Goal: Obtain resource: Download file/media

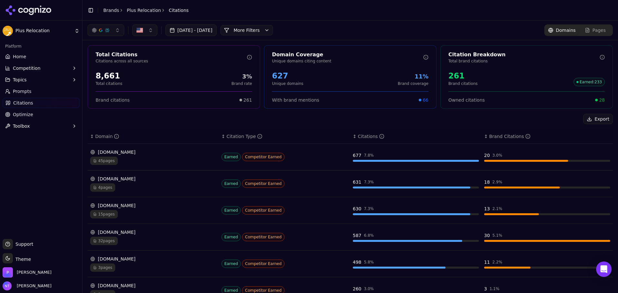
click at [106, 9] on link "Brands" at bounding box center [111, 10] width 16 height 5
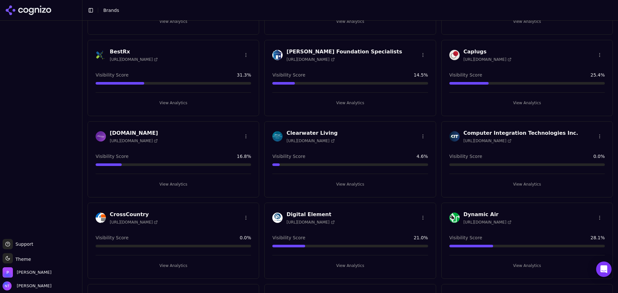
scroll to position [97, 0]
click at [522, 188] on button "View Analytics" at bounding box center [526, 185] width 155 height 10
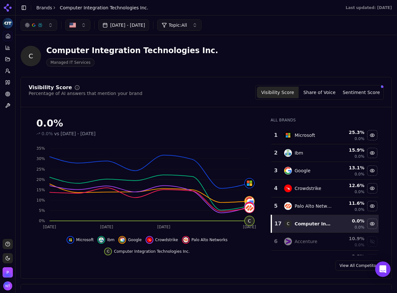
click at [332, 55] on div "C Computer Integration Technologies Inc. Managed IT Services" at bounding box center [207, 56] width 372 height 32
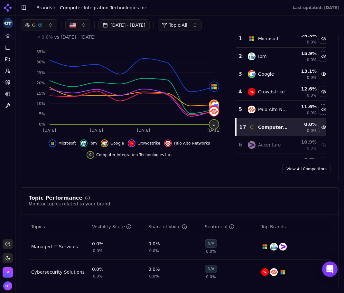
scroll to position [32, 0]
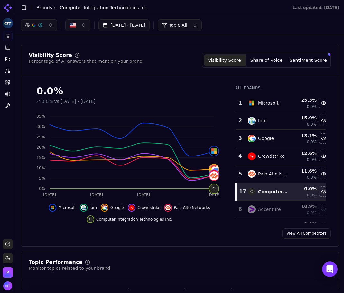
click at [271, 63] on button "Share of Voice" at bounding box center [267, 60] width 42 height 12
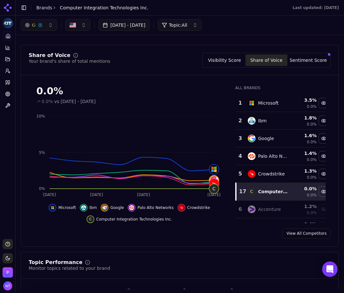
click at [305, 63] on button "Sentiment Score" at bounding box center [308, 60] width 42 height 12
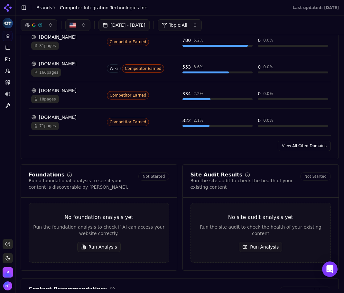
scroll to position [483, 0]
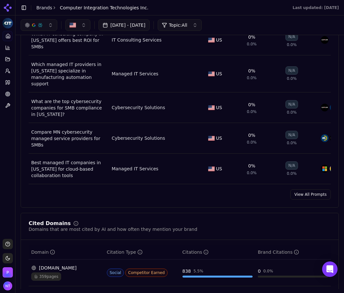
drag, startPoint x: 314, startPoint y: 186, endPoint x: 234, endPoint y: 221, distance: 87.4
click at [314, 189] on link "View All Prompts" at bounding box center [310, 194] width 41 height 10
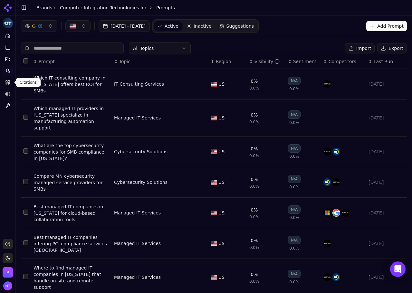
click at [7, 86] on link "Citations" at bounding box center [8, 82] width 10 height 10
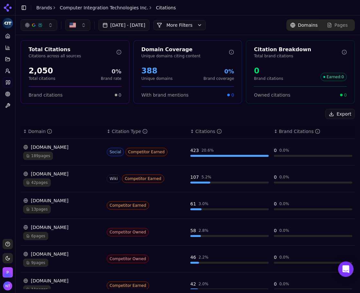
drag, startPoint x: 84, startPoint y: 117, endPoint x: 81, endPoint y: 117, distance: 3.3
click at [84, 117] on div "Export" at bounding box center [188, 114] width 335 height 10
drag, startPoint x: 9, startPoint y: 37, endPoint x: 13, endPoint y: 38, distance: 3.6
click at [9, 37] on icon at bounding box center [7, 35] width 5 height 5
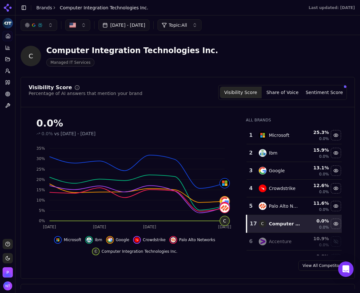
click at [278, 89] on button "Share of Voice" at bounding box center [283, 93] width 42 height 12
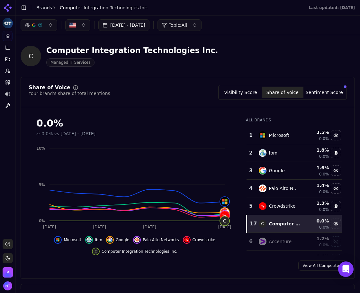
drag, startPoint x: 240, startPoint y: 92, endPoint x: 191, endPoint y: 286, distance: 200.3
click at [240, 92] on button "Visibility Score" at bounding box center [241, 93] width 42 height 12
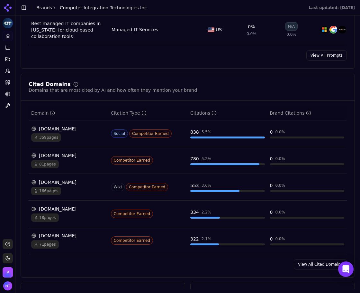
scroll to position [676, 0]
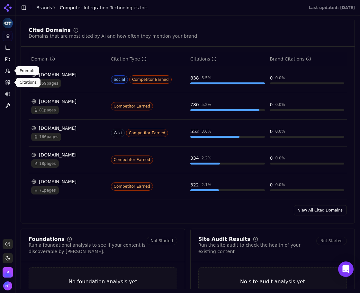
click at [6, 82] on icon at bounding box center [7, 82] width 5 height 5
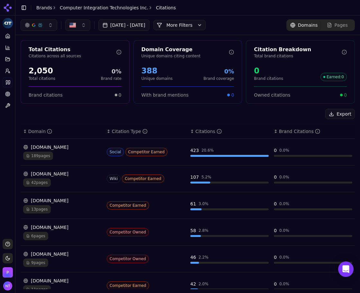
click at [202, 27] on button "More Filters" at bounding box center [180, 25] width 52 height 10
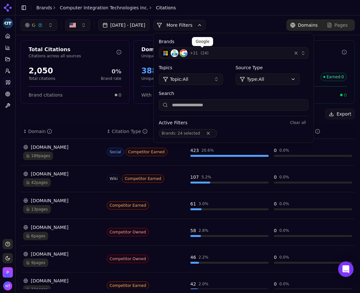
click at [309, 52] on button "+ 21 ( 24 )" at bounding box center [234, 53] width 150 height 12
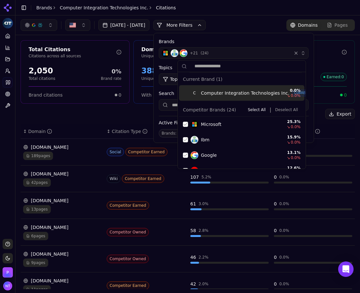
click at [285, 108] on button "Deselect All" at bounding box center [287, 110] width 28 height 8
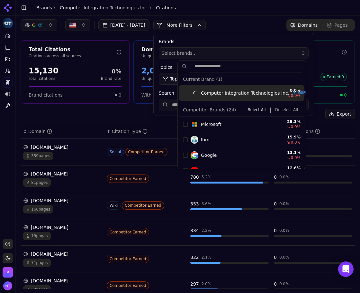
click at [254, 26] on div "[DATE] - [DATE] More More Filters Brands Select brands... Topics Topic: All Sou…" at bounding box center [188, 25] width 335 height 12
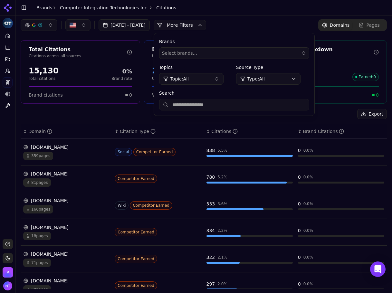
click at [292, 16] on div "[DATE] - [DATE] More More Filters Brands Select brands... Topics Topic: All Sou…" at bounding box center [203, 24] width 376 height 19
click at [193, 27] on button "More Filters" at bounding box center [180, 25] width 52 height 10
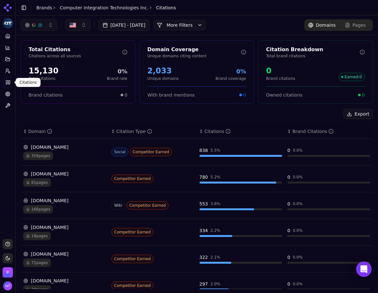
click at [8, 82] on icon at bounding box center [7, 82] width 5 height 5
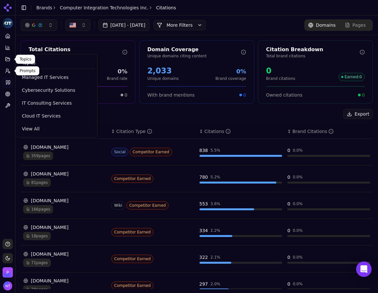
click at [10, 70] on icon at bounding box center [7, 70] width 5 height 5
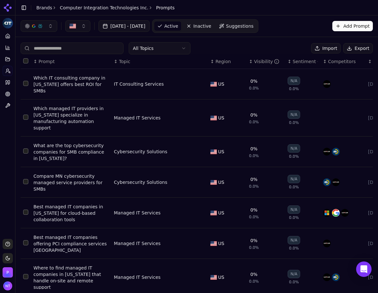
click at [344, 48] on button "Export" at bounding box center [358, 48] width 30 height 10
click at [47, 10] on link "Brands" at bounding box center [44, 7] width 16 height 5
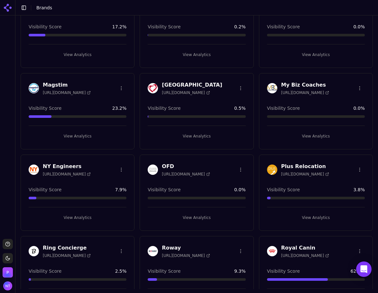
scroll to position [646, 0]
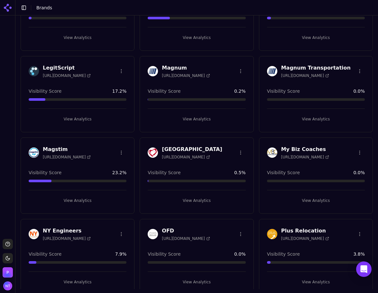
drag, startPoint x: 220, startPoint y: 151, endPoint x: 79, endPoint y: 95, distance: 152.3
click at [13, 88] on button "Toggle Sidebar" at bounding box center [15, 146] width 5 height 293
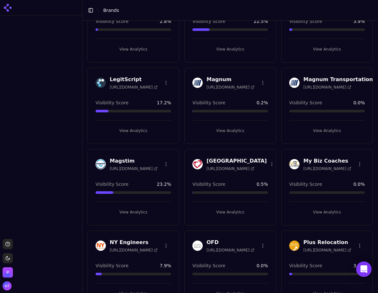
scroll to position [652, 0]
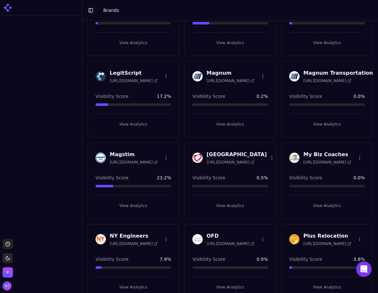
click at [238, 123] on button "View Analytics" at bounding box center [230, 124] width 76 height 10
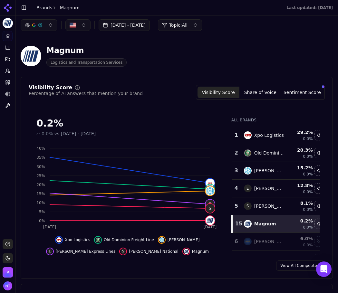
click at [255, 87] on button "Share of Voice" at bounding box center [260, 93] width 42 height 12
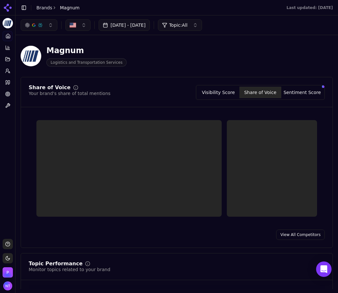
click at [255, 94] on button "Share of Voice" at bounding box center [260, 93] width 42 height 12
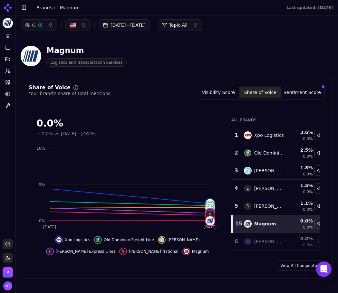
click at [294, 96] on button "Sentiment Score" at bounding box center [302, 93] width 42 height 12
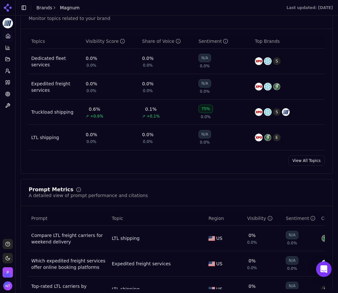
scroll to position [386, 0]
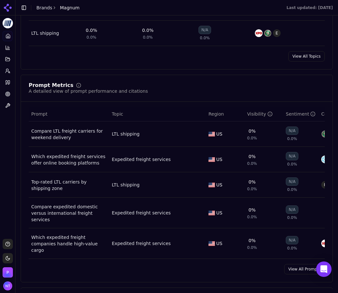
click at [295, 264] on link "View All Prompts" at bounding box center [304, 269] width 41 height 10
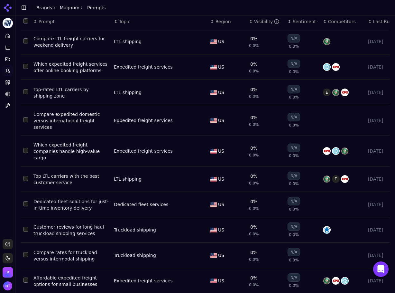
scroll to position [41, 0]
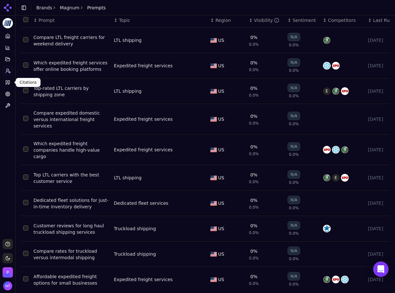
click at [8, 83] on icon at bounding box center [7, 82] width 5 height 5
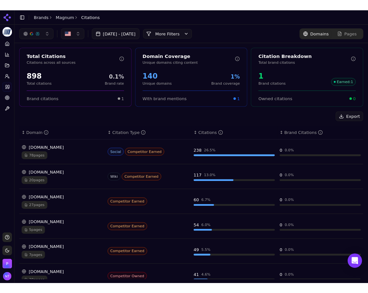
scroll to position [1, 0]
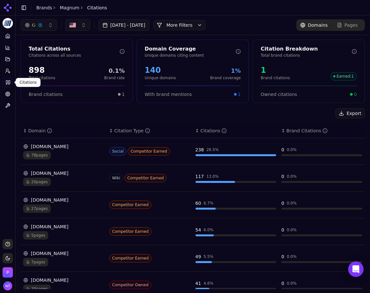
click at [14, 118] on button "Toggle Sidebar" at bounding box center [15, 146] width 5 height 293
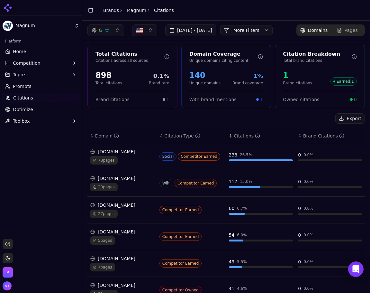
click at [88, 12] on button "Toggle Sidebar" at bounding box center [90, 10] width 9 height 9
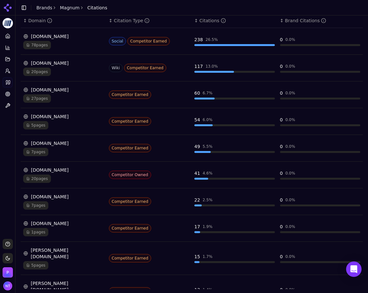
scroll to position [0, 0]
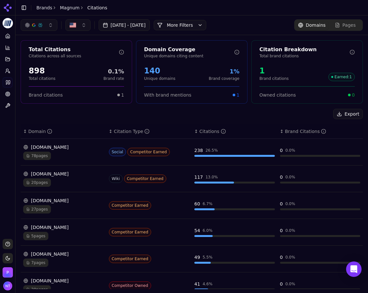
click at [199, 17] on div "[DATE] - [DATE] More More Filters Domains Pages" at bounding box center [191, 24] width 352 height 19
click at [199, 24] on button "More Filters" at bounding box center [180, 25] width 52 height 10
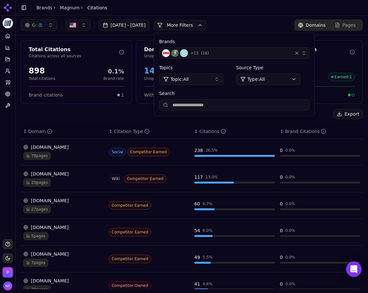
click at [251, 59] on div "Brands + 13 ( 16 ) Topics Topic: All Source Type Type: All Search" at bounding box center [234, 74] width 160 height 83
click at [250, 56] on div "+ 13 ( 16 )" at bounding box center [225, 53] width 127 height 8
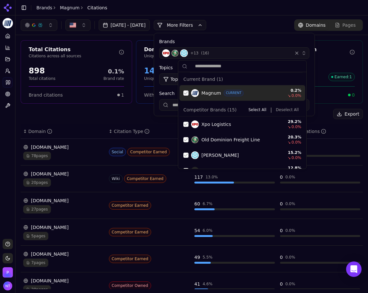
click at [184, 95] on div "Suggestions" at bounding box center [185, 92] width 5 height 5
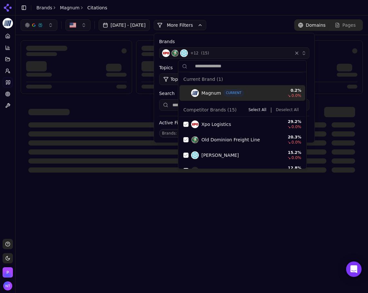
click at [285, 109] on button "Deselect All" at bounding box center [287, 110] width 28 height 8
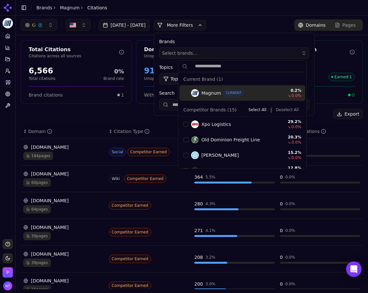
click at [267, 23] on div "[DATE] - [DATE] More More Filters Brands Select brands... Topics Topic: All Sou…" at bounding box center [192, 25] width 342 height 12
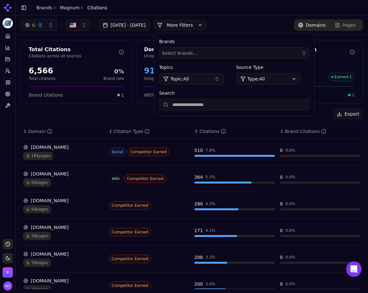
click at [253, 9] on header "Toggle Sidebar Brands Magnum Citations" at bounding box center [191, 7] width 352 height 15
click at [173, 122] on div "Export ↕ Domain ↕ Citation Type ↕ Citations ↕ Brand Citations [DOMAIN_NAME] 184…" at bounding box center [192, 265] width 342 height 313
click at [195, 27] on button "More Filters" at bounding box center [180, 25] width 52 height 10
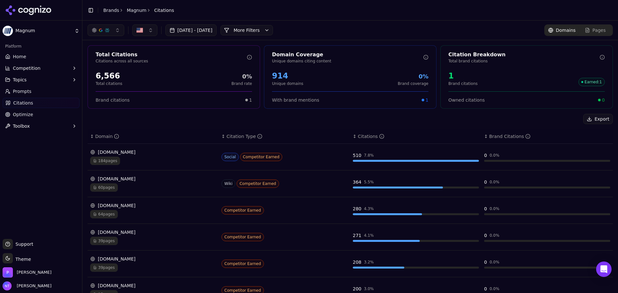
drag, startPoint x: 125, startPoint y: 183, endPoint x: 83, endPoint y: 184, distance: 41.5
click at [83, 184] on button "Toggle Sidebar" at bounding box center [81, 146] width 5 height 293
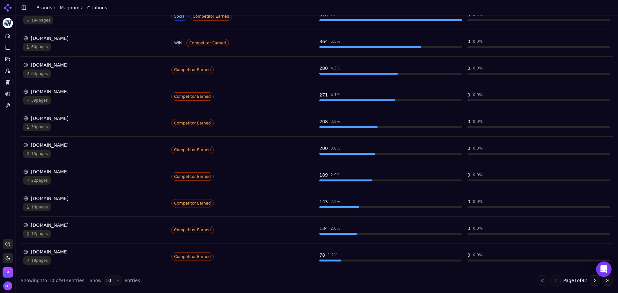
scroll to position [137, 0]
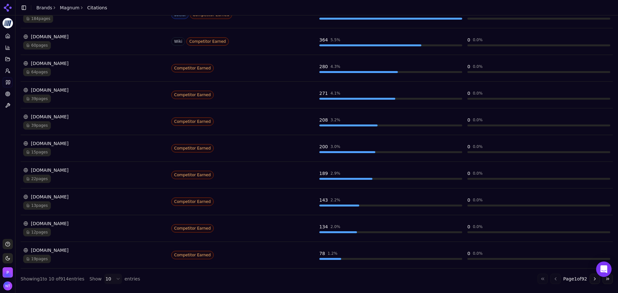
click at [41, 249] on div "[DOMAIN_NAME]" at bounding box center [94, 250] width 143 height 6
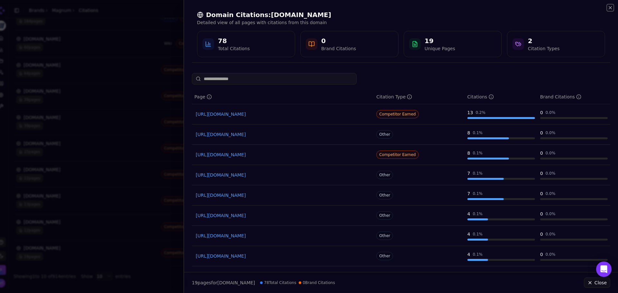
click at [611, 8] on icon "button" at bounding box center [610, 7] width 3 height 3
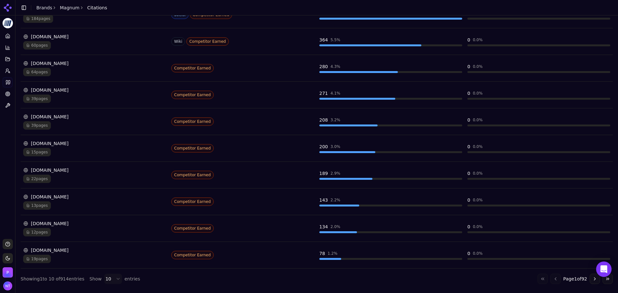
click at [590, 279] on button "Go to next page" at bounding box center [595, 279] width 10 height 10
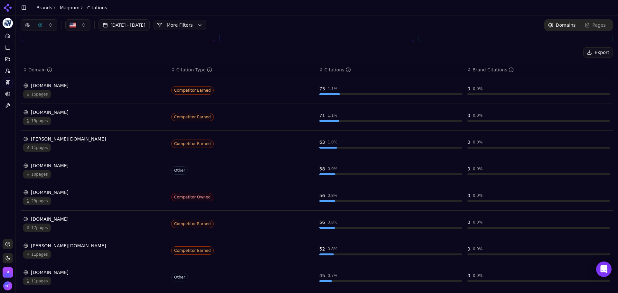
scroll to position [8, 0]
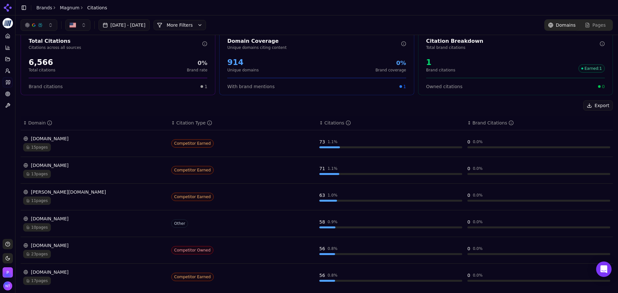
click at [57, 163] on div "[DOMAIN_NAME]" at bounding box center [94, 165] width 143 height 6
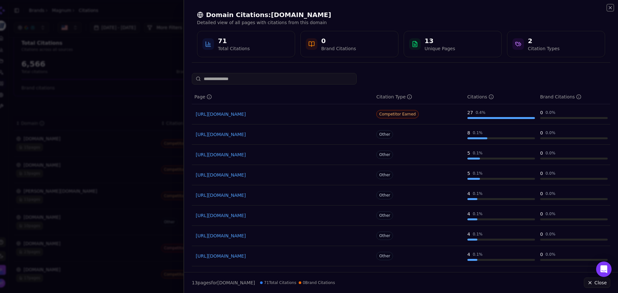
click at [610, 7] on icon "button" at bounding box center [610, 7] width 5 height 5
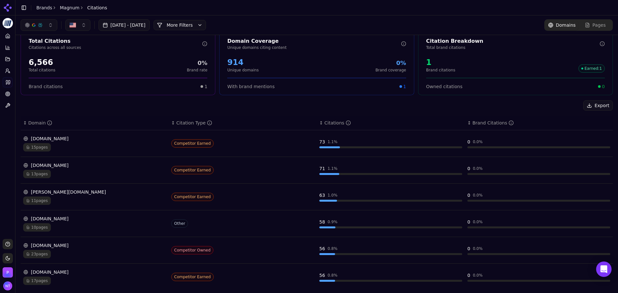
click at [114, 146] on div "15 pages" at bounding box center [94, 147] width 143 height 8
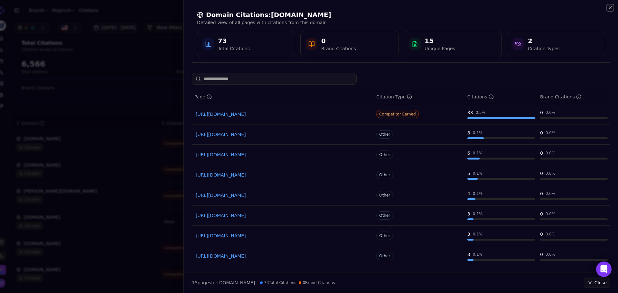
click at [612, 9] on icon "button" at bounding box center [610, 7] width 5 height 5
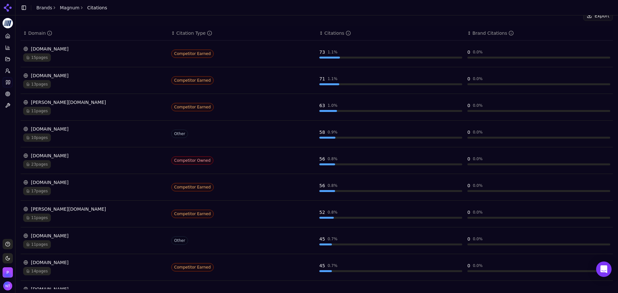
scroll to position [137, 0]
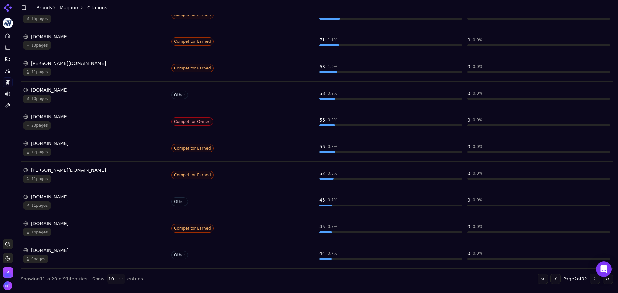
click at [550, 280] on button "Go to previous page" at bounding box center [555, 279] width 10 height 10
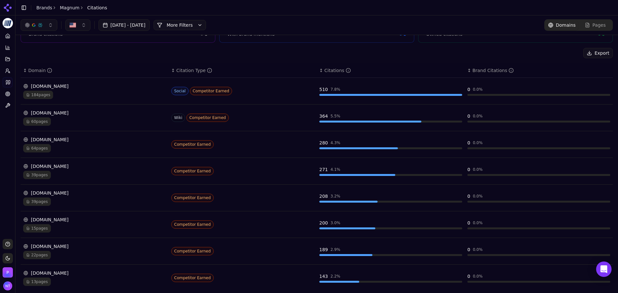
scroll to position [0, 0]
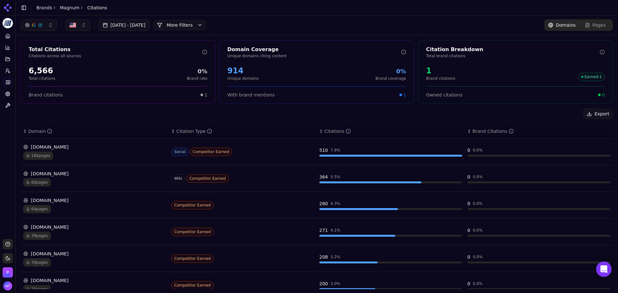
click at [77, 201] on div "[DOMAIN_NAME]" at bounding box center [94, 200] width 143 height 6
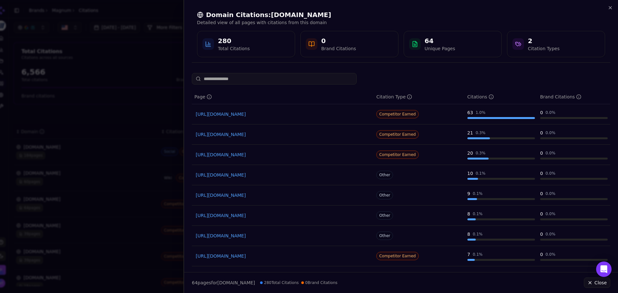
click at [234, 215] on link "[URL][DOMAIN_NAME]" at bounding box center [283, 215] width 174 height 6
drag, startPoint x: 257, startPoint y: 107, endPoint x: 476, endPoint y: 30, distance: 231.9
click at [476, 30] on div "Domain Citations: [DOMAIN_NAME] Detailed view of all pages with citations from …" at bounding box center [401, 33] width 408 height 47
click at [612, 5] on icon "button" at bounding box center [610, 7] width 5 height 5
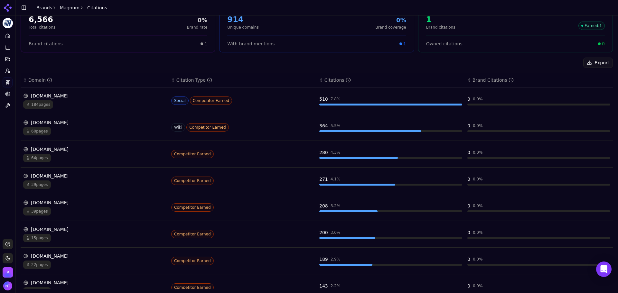
scroll to position [64, 0]
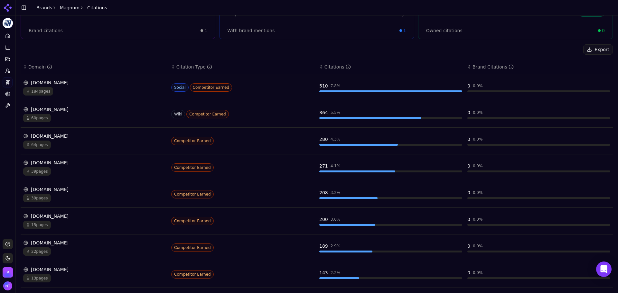
click at [56, 243] on div "[DOMAIN_NAME]" at bounding box center [94, 243] width 143 height 6
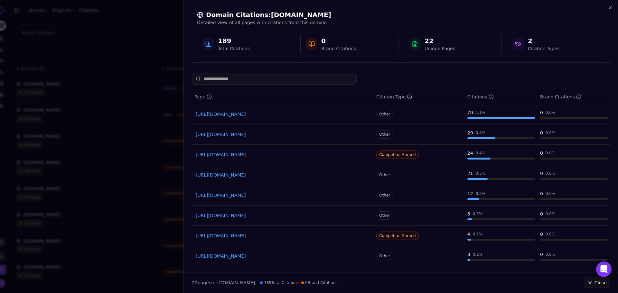
click at [220, 113] on link "[URL][DOMAIN_NAME]" at bounding box center [283, 114] width 174 height 6
click at [612, 8] on icon "button" at bounding box center [610, 7] width 5 height 5
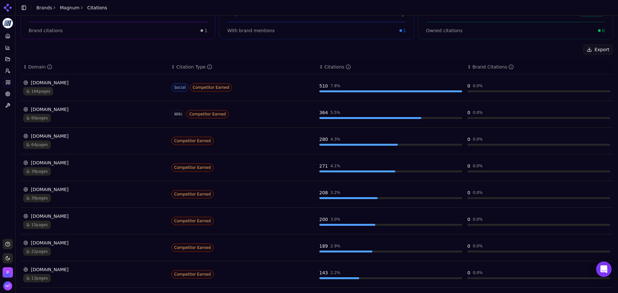
click at [65, 190] on div "[DOMAIN_NAME]" at bounding box center [94, 189] width 143 height 6
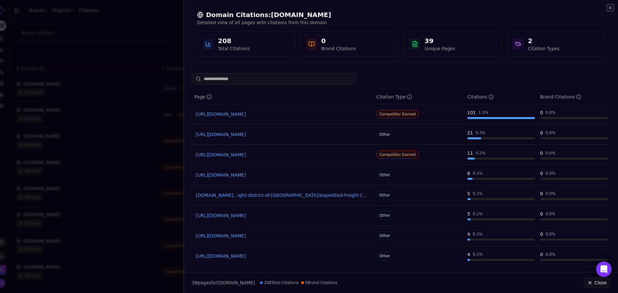
click at [609, 8] on icon "button" at bounding box center [610, 7] width 5 height 5
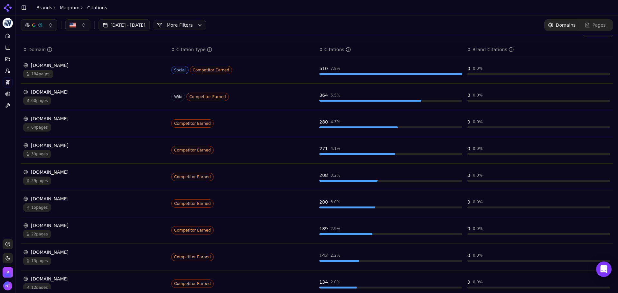
scroll to position [41, 0]
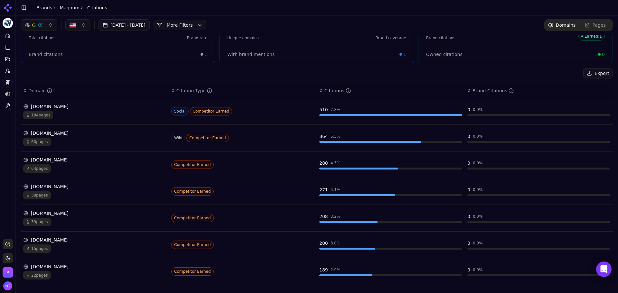
click at [72, 137] on div "[DOMAIN_NAME] 60 pages" at bounding box center [94, 138] width 143 height 16
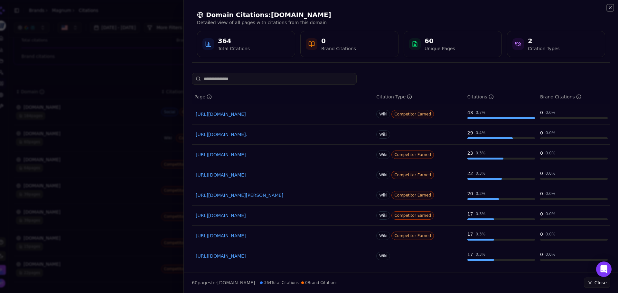
click at [611, 9] on icon "button" at bounding box center [610, 7] width 5 height 5
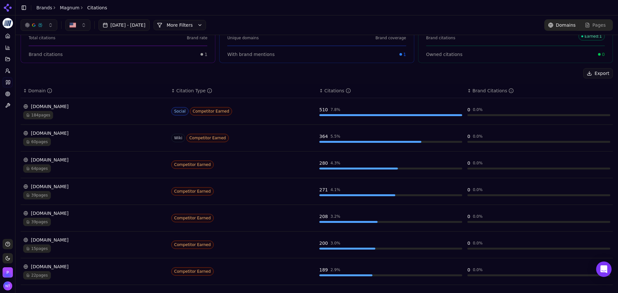
click at [70, 109] on div "[DOMAIN_NAME]" at bounding box center [94, 106] width 143 height 6
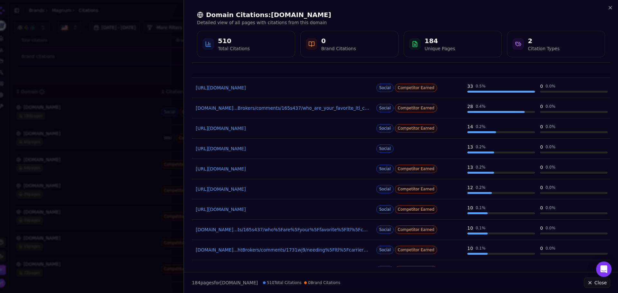
scroll to position [0, 0]
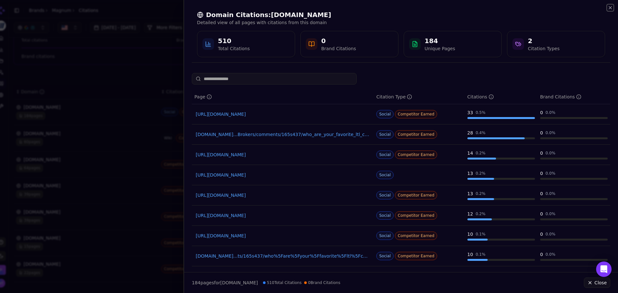
click at [610, 7] on icon "button" at bounding box center [610, 7] width 5 height 5
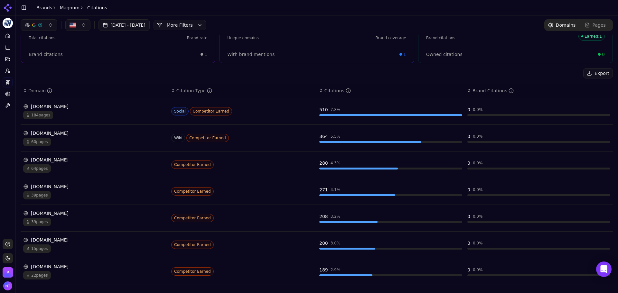
click at [60, 192] on div "39 pages" at bounding box center [94, 195] width 143 height 8
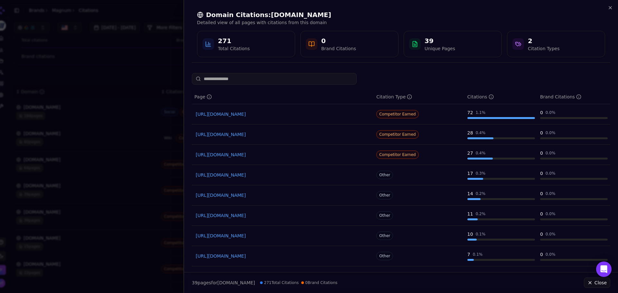
click at [144, 51] on div at bounding box center [309, 146] width 618 height 293
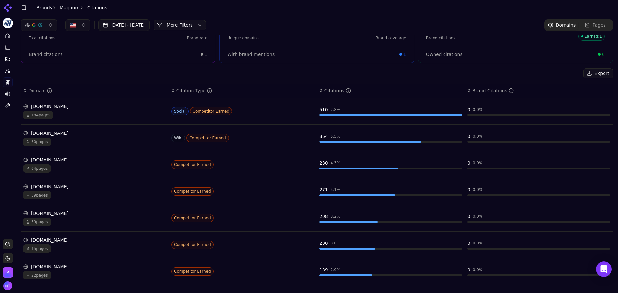
click at [77, 134] on div "[DOMAIN_NAME]" at bounding box center [94, 133] width 143 height 6
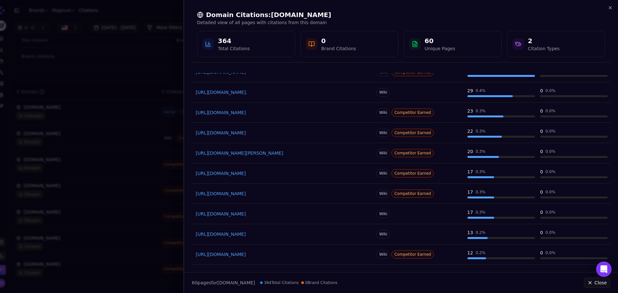
scroll to position [61, 0]
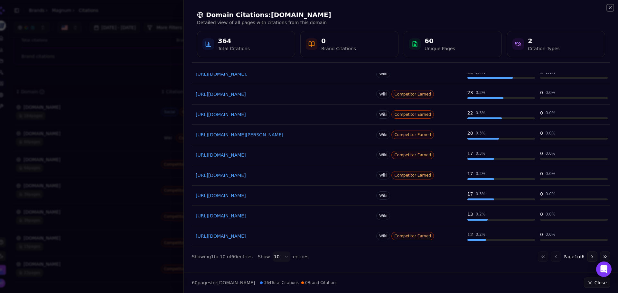
click at [611, 8] on icon "button" at bounding box center [610, 7] width 5 height 5
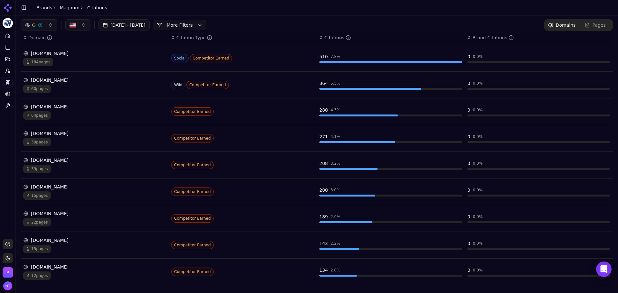
scroll to position [137, 0]
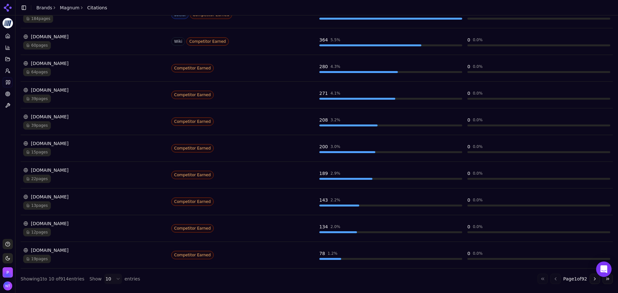
click at [61, 221] on div "[DOMAIN_NAME]" at bounding box center [94, 223] width 143 height 6
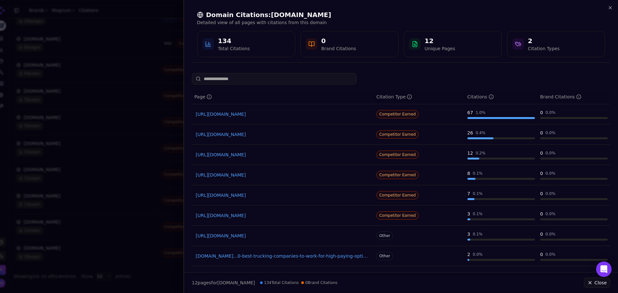
drag, startPoint x: 614, startPoint y: 9, endPoint x: 609, endPoint y: 7, distance: 5.6
click at [614, 9] on div "Domain Citations: [DOMAIN_NAME] Detailed view of all pages with citations from …" at bounding box center [401, 34] width 434 height 68
click at [609, 7] on icon "button" at bounding box center [610, 7] width 5 height 5
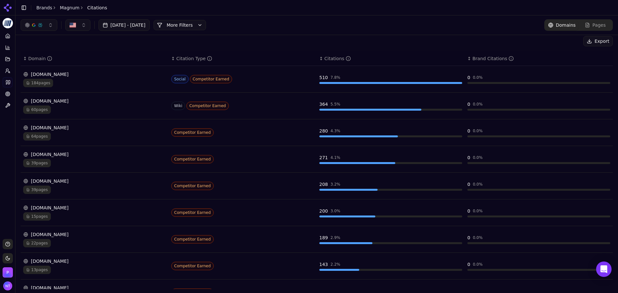
scroll to position [0, 0]
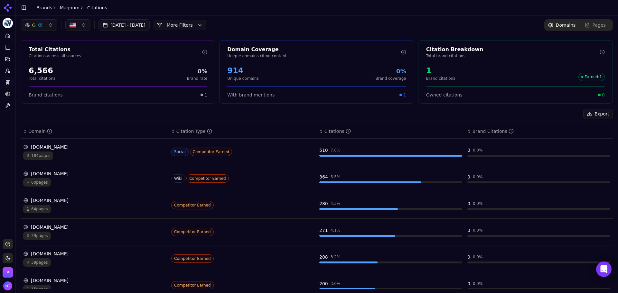
click at [61, 200] on div "[DOMAIN_NAME]" at bounding box center [94, 200] width 143 height 6
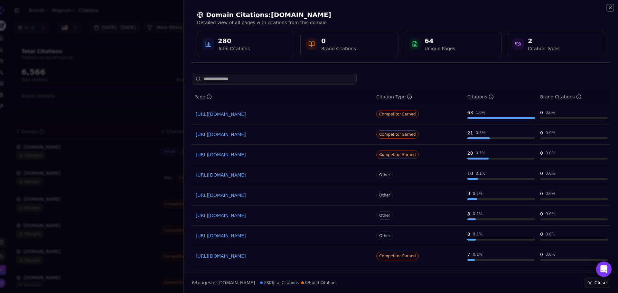
click at [608, 8] on icon "button" at bounding box center [610, 7] width 5 height 5
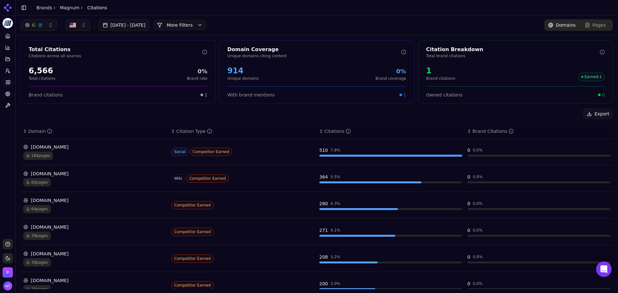
click at [596, 25] on span "Pages" at bounding box center [599, 25] width 13 height 6
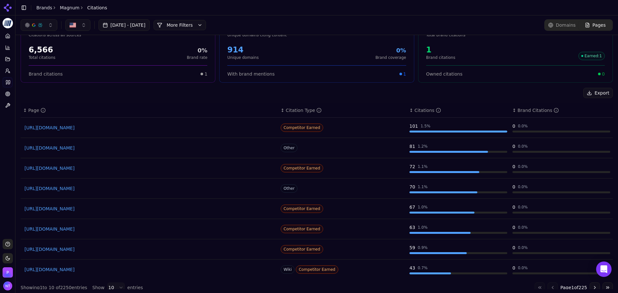
scroll to position [30, 0]
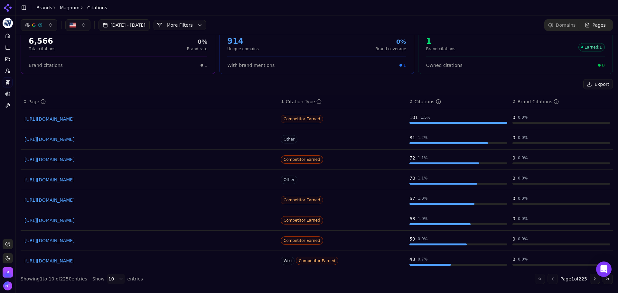
drag, startPoint x: 51, startPoint y: 117, endPoint x: 135, endPoint y: 87, distance: 90.2
click at [135, 87] on div "Export" at bounding box center [317, 84] width 592 height 10
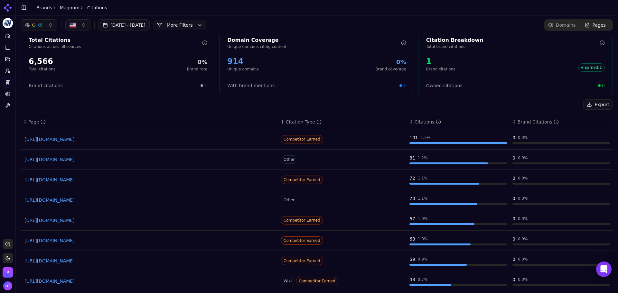
scroll to position [0, 0]
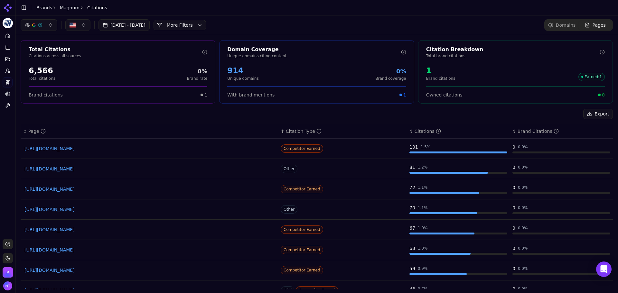
click at [564, 26] on span "Domains" at bounding box center [566, 25] width 20 height 6
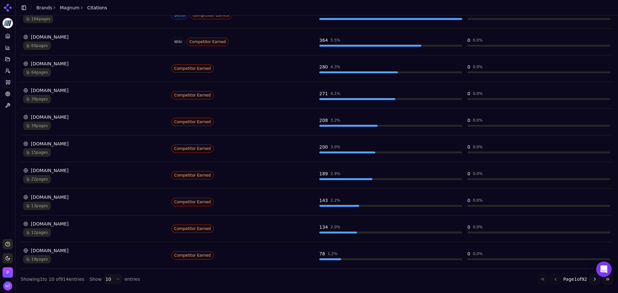
scroll to position [137, 0]
click at [49, 248] on div "[DOMAIN_NAME]" at bounding box center [94, 250] width 143 height 6
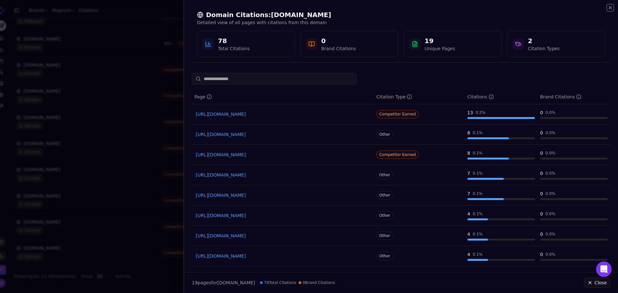
click at [609, 8] on icon "button" at bounding box center [610, 7] width 5 height 5
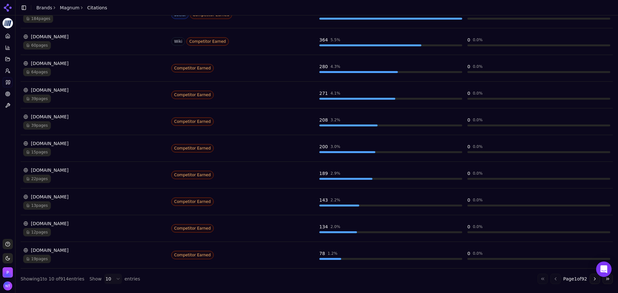
click at [590, 280] on button "Go to next page" at bounding box center [595, 279] width 10 height 10
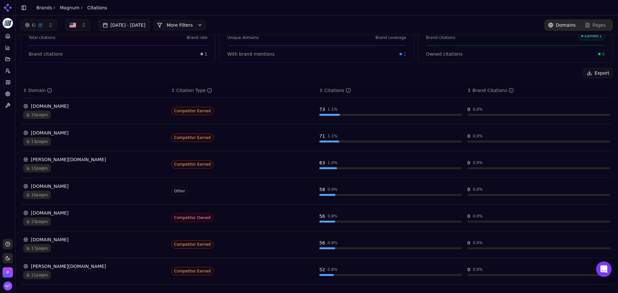
scroll to position [41, 0]
click at [39, 128] on td "[DOMAIN_NAME] 13 pages" at bounding box center [95, 138] width 148 height 27
click at [63, 136] on div "[DOMAIN_NAME]" at bounding box center [94, 133] width 143 height 6
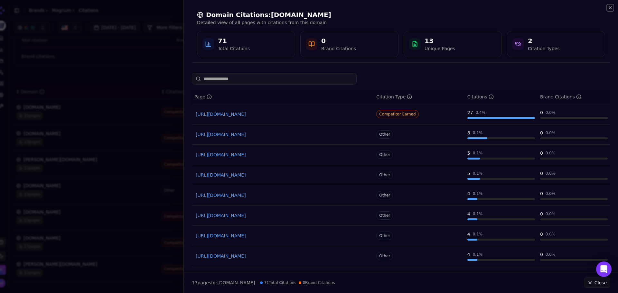
click at [608, 8] on icon "button" at bounding box center [610, 7] width 5 height 5
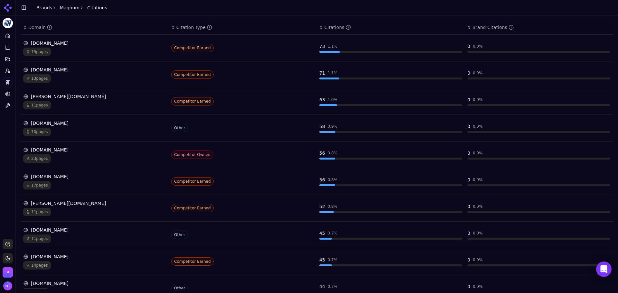
scroll to position [137, 0]
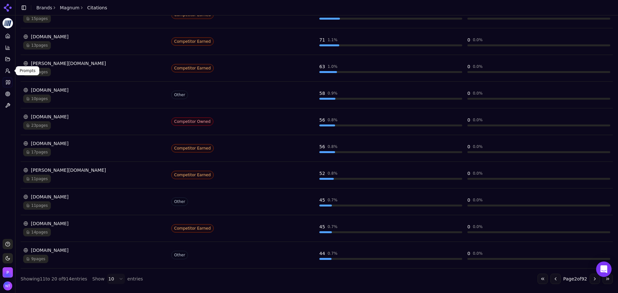
click at [9, 72] on icon at bounding box center [7, 70] width 5 height 5
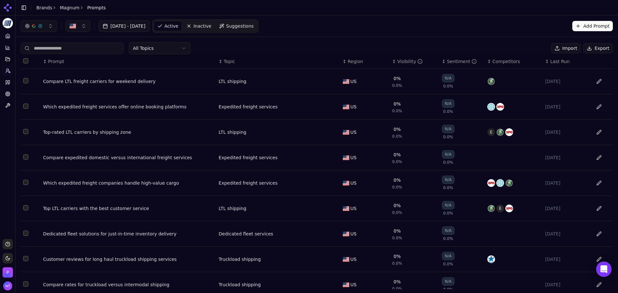
click at [603, 44] on button "Export" at bounding box center [598, 48] width 30 height 10
click at [610, 270] on div "Open Intercom Messenger" at bounding box center [603, 269] width 17 height 17
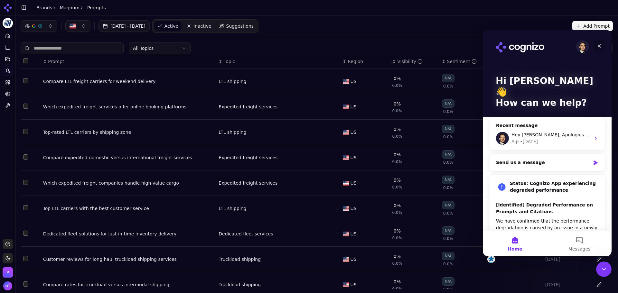
click at [599, 44] on icon "Close" at bounding box center [599, 45] width 5 height 5
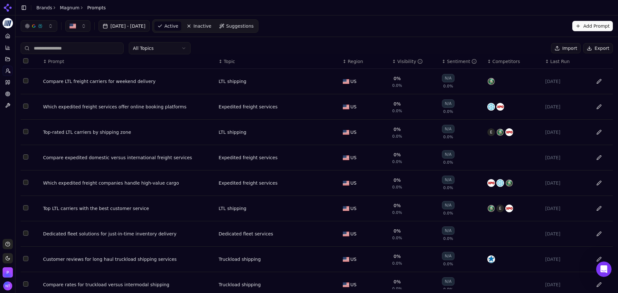
click at [10, 36] on link "Home" at bounding box center [8, 36] width 10 height 10
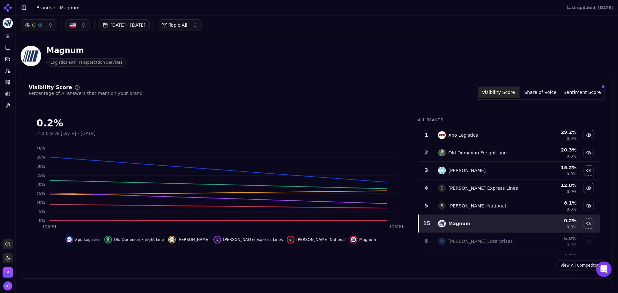
click at [44, 9] on link "Brands" at bounding box center [44, 7] width 16 height 5
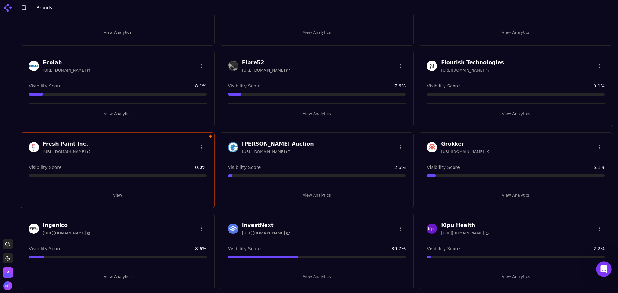
scroll to position [386, 0]
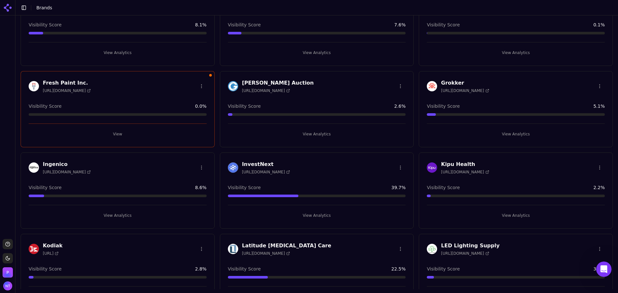
click at [129, 135] on button "View" at bounding box center [118, 134] width 178 height 10
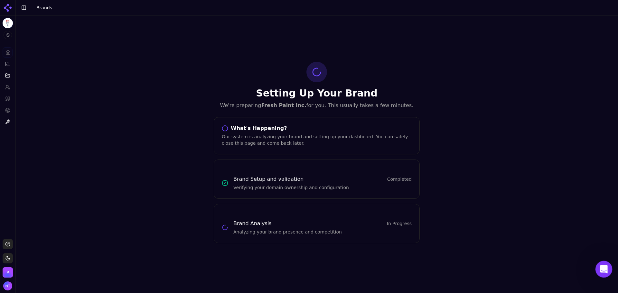
click at [602, 267] on icon "Open Intercom Messenger" at bounding box center [603, 268] width 11 height 11
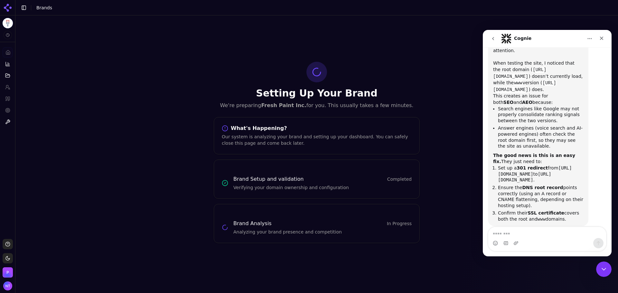
scroll to position [188, 0]
click at [534, 228] on textarea "Message…" at bounding box center [547, 232] width 118 height 11
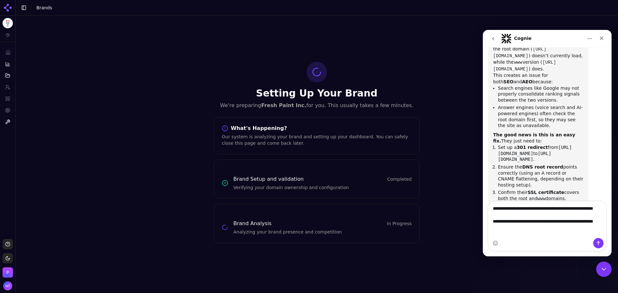
scroll to position [214, 0]
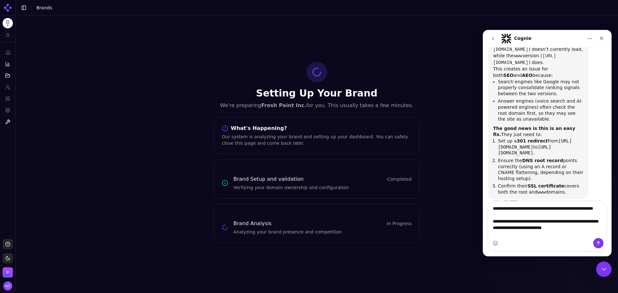
type textarea "**********"
click at [595, 238] on div "Intercom messenger" at bounding box center [598, 243] width 10 height 10
click at [597, 239] on button "Send a message…" at bounding box center [598, 243] width 10 height 10
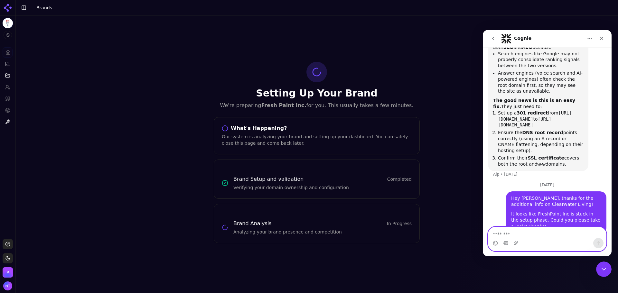
scroll to position [253, 0]
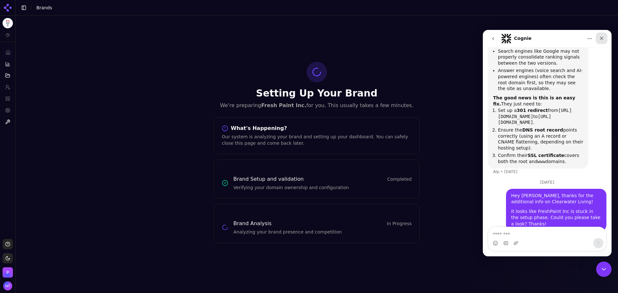
click at [602, 35] on div "Close" at bounding box center [602, 39] width 12 height 12
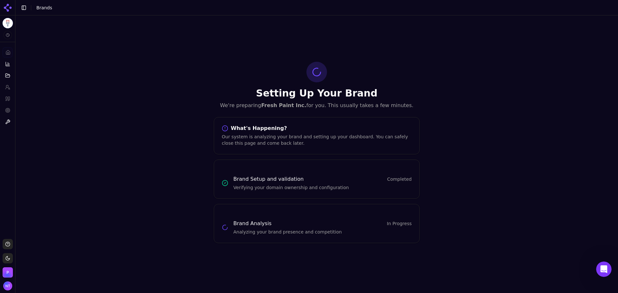
click at [44, 7] on span "Brands" at bounding box center [44, 7] width 16 height 5
click at [4, 20] on html "Fresh Paint Inc. Platform Home Competition Topics Prompts Citations Optimize To…" at bounding box center [309, 146] width 618 height 293
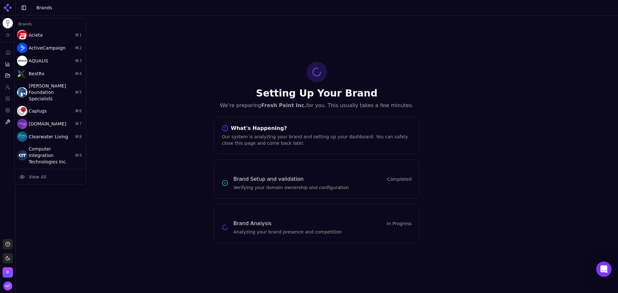
click at [9, 5] on html "Fresh Paint Inc. Platform Home Competition Topics Prompts Citations Optimize To…" at bounding box center [309, 146] width 618 height 293
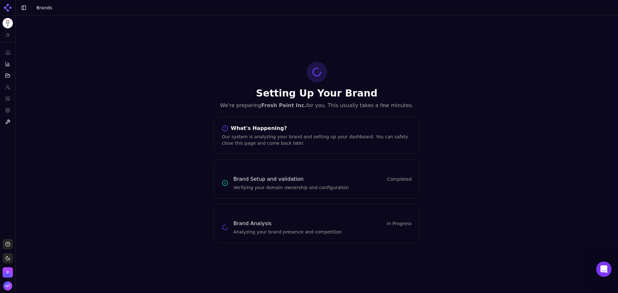
click at [9, 5] on icon at bounding box center [8, 8] width 10 height 10
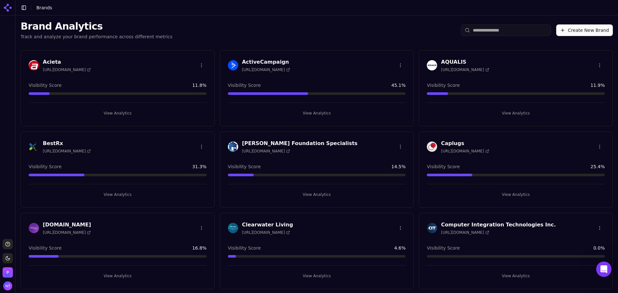
click at [120, 110] on button "View Analytics" at bounding box center [118, 113] width 178 height 10
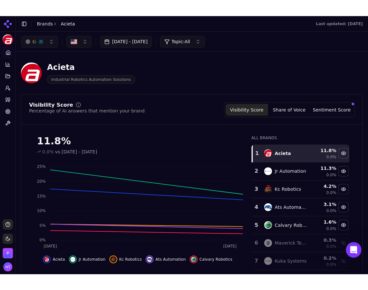
scroll to position [268, 0]
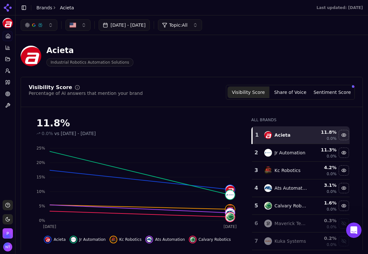
click at [213, 253] on main "Toggle Sidebar Brands Acieta Last updated: [DATE] [DATE] 27, 2025 - [DATE] Topi…" at bounding box center [191, 127] width 352 height 254
click at [210, 254] on main "Toggle Sidebar Brands Acieta Last updated: [DATE] [DATE] 27, 2025 - [DATE] Topi…" at bounding box center [191, 127] width 352 height 254
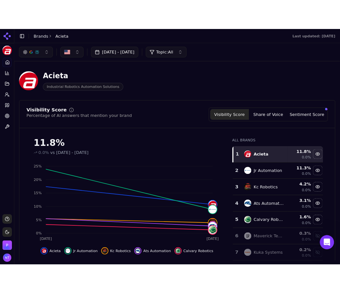
scroll to position [253, 0]
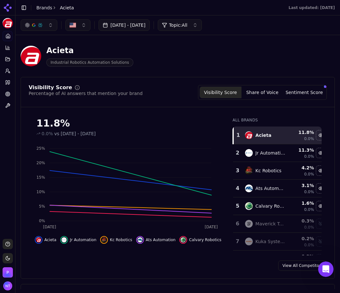
click at [326, 180] on div "11.8% 0.0% vs [DATE] - [DATE] Aug 24 Aug 25 0% 5% 10% 15% 20% 25% Acieta Jr Aut…" at bounding box center [177, 183] width 313 height 143
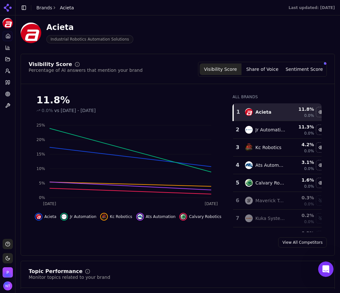
scroll to position [32, 0]
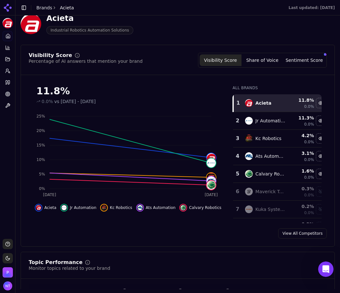
click at [257, 59] on button "Share of Voice" at bounding box center [262, 60] width 42 height 12
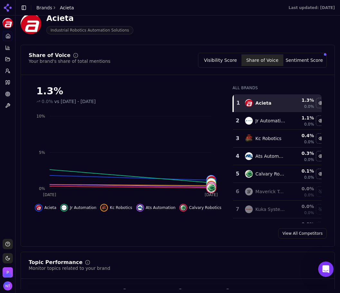
click at [307, 65] on button "Sentiment Score" at bounding box center [304, 60] width 42 height 12
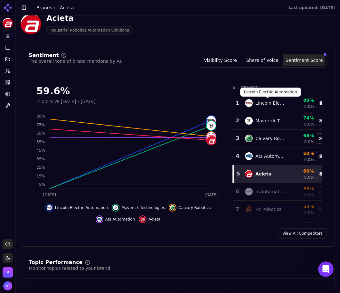
click at [201, 77] on div "Sentiment The overall tone of brand mentions by AI. Visibility Score Share of V…" at bounding box center [178, 146] width 314 height 202
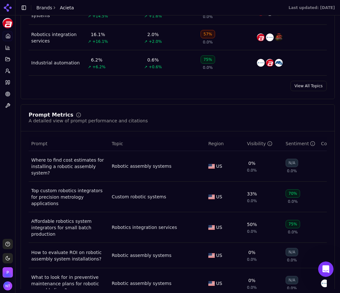
scroll to position [407, 0]
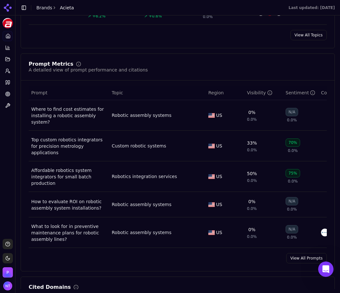
drag, startPoint x: 301, startPoint y: 259, endPoint x: 339, endPoint y: 118, distance: 146.7
click at [301, 259] on link "View All Prompts" at bounding box center [306, 258] width 41 height 10
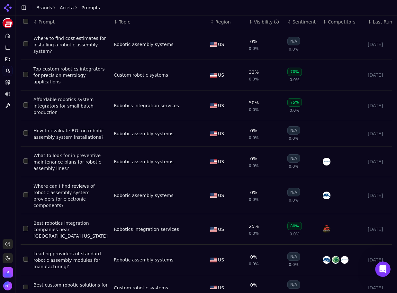
scroll to position [40, 0]
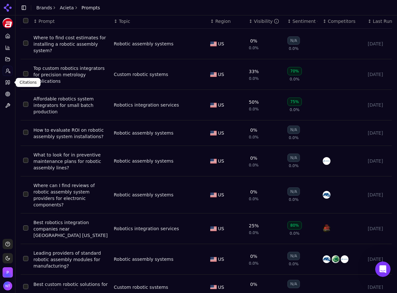
click at [9, 80] on icon at bounding box center [7, 82] width 5 height 5
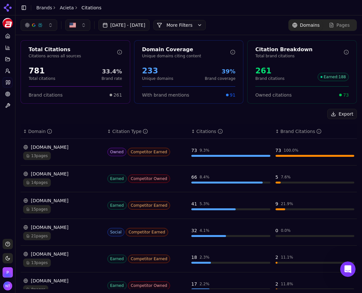
click at [114, 112] on div "Export" at bounding box center [189, 114] width 337 height 10
drag, startPoint x: 196, startPoint y: 32, endPoint x: 194, endPoint y: 28, distance: 4.3
click at [196, 32] on div "[DATE] - [DATE] More More Filters Domains Pages" at bounding box center [188, 24] width 347 height 19
click at [191, 26] on button "More Filters" at bounding box center [180, 25] width 52 height 10
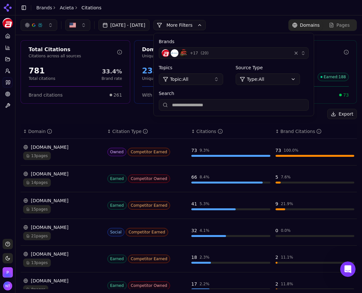
click at [300, 55] on div "button" at bounding box center [296, 53] width 6 height 6
click at [289, 52] on div "+ 17 ( 20 )" at bounding box center [225, 53] width 127 height 8
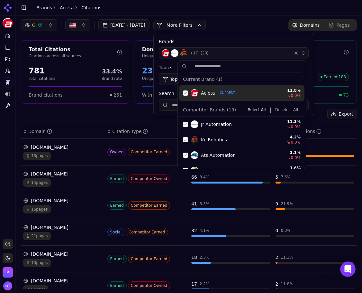
click at [187, 94] on div "Suggestions" at bounding box center [185, 92] width 5 height 5
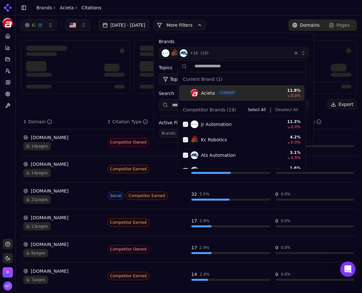
click at [279, 111] on button "Deselect All" at bounding box center [287, 110] width 28 height 8
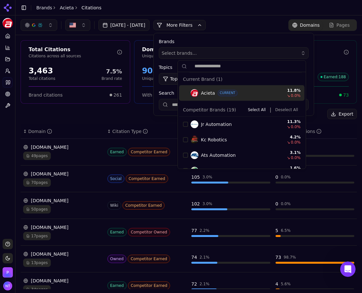
click at [259, 24] on div "[DATE] - [DATE] More More Filters Brands Select brands... Topics Topic: All Sou…" at bounding box center [189, 25] width 337 height 12
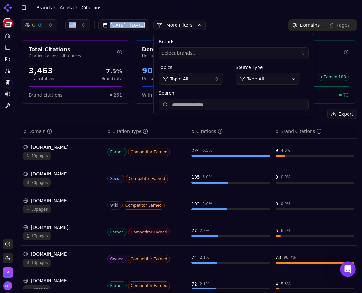
click at [179, 15] on main "Toggle Sidebar Brands Acieta Citations [DATE] - [DATE] More More Filters Brands…" at bounding box center [188, 146] width 347 height 293
click at [203, 35] on div "Brands Select brands... Topics Topic: All Source Type Type: All Search" at bounding box center [234, 74] width 160 height 82
click at [203, 25] on button "More Filters" at bounding box center [180, 25] width 52 height 10
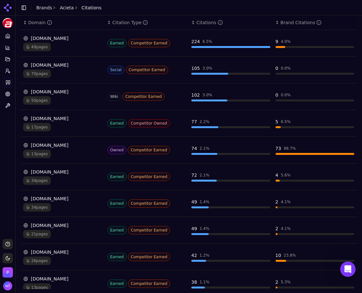
scroll to position [111, 0]
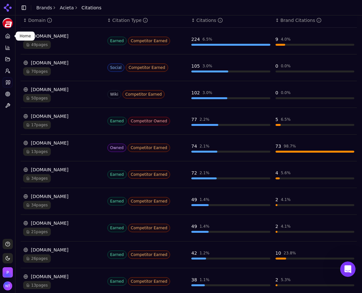
click at [8, 131] on div "Platform Home Competition Topics Prompts Citations Optimize Toolbox" at bounding box center [7, 132] width 15 height 208
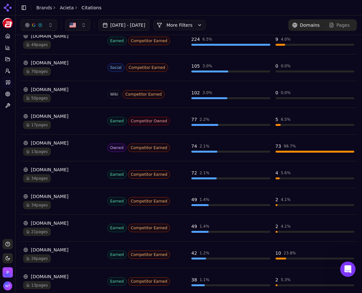
scroll to position [0, 0]
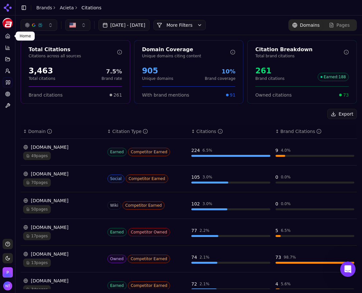
drag, startPoint x: 5, startPoint y: 35, endPoint x: 19, endPoint y: 40, distance: 15.2
click at [5, 35] on link "Home" at bounding box center [8, 36] width 10 height 10
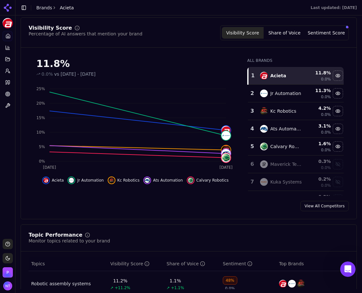
scroll to position [64, 0]
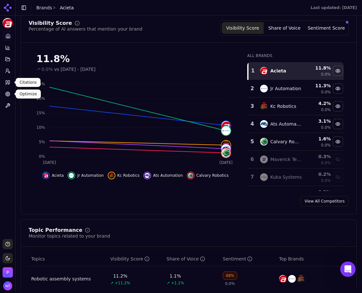
click at [10, 85] on icon at bounding box center [7, 82] width 5 height 5
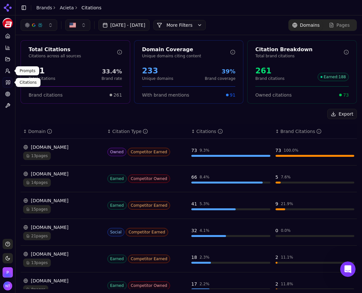
click at [9, 70] on icon at bounding box center [7, 70] width 5 height 5
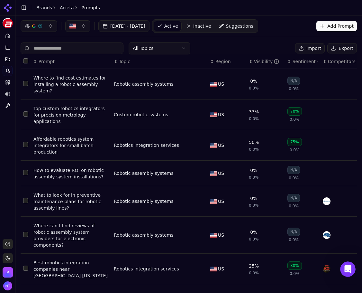
click at [331, 48] on button "Export" at bounding box center [343, 48] width 30 height 10
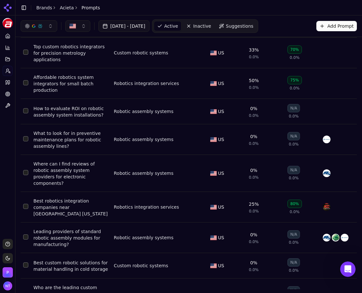
scroll to position [87, 0]
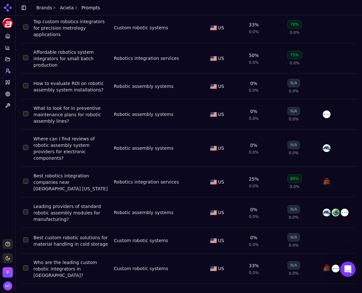
click at [10, 7] on icon at bounding box center [10, 7] width 2 height 2
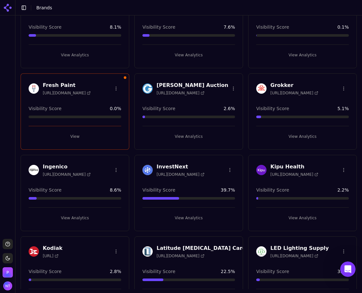
scroll to position [386, 0]
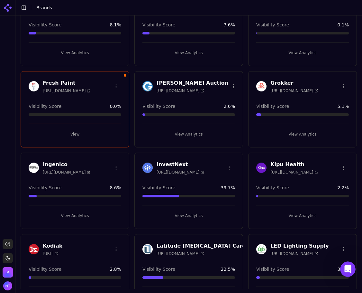
click at [298, 134] on button "View Analytics" at bounding box center [303, 134] width 93 height 10
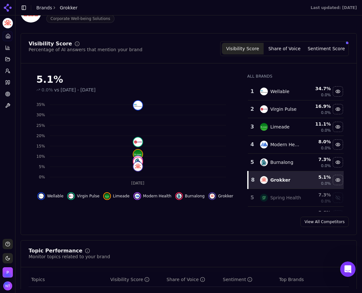
scroll to position [45, 0]
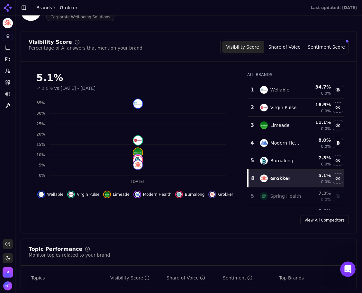
click at [283, 48] on button "Share of Voice" at bounding box center [285, 47] width 42 height 12
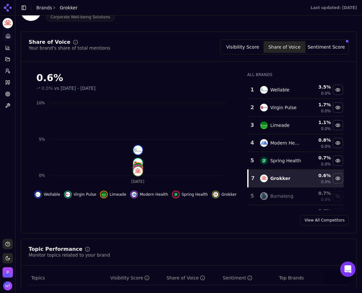
drag, startPoint x: 340, startPoint y: 50, endPoint x: 332, endPoint y: 53, distance: 8.8
click at [340, 50] on button "Sentiment Score" at bounding box center [327, 47] width 42 height 12
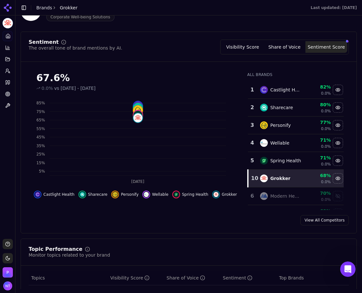
click at [196, 232] on div "Sentiment The overall tone of brand mentions by AI. Visibility Score Share of V…" at bounding box center [189, 133] width 337 height 202
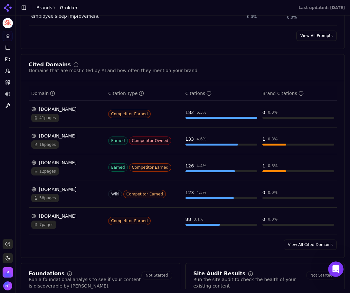
scroll to position [432, 0]
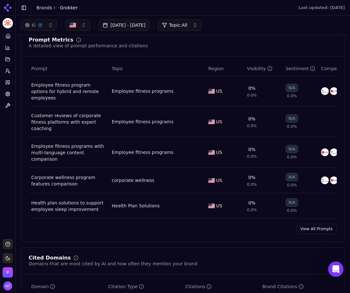
click at [326, 224] on link "View All Prompts" at bounding box center [316, 229] width 41 height 10
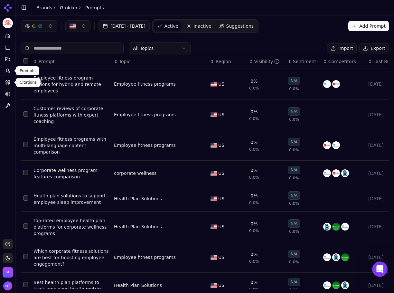
click at [9, 77] on link "Citations" at bounding box center [8, 82] width 10 height 10
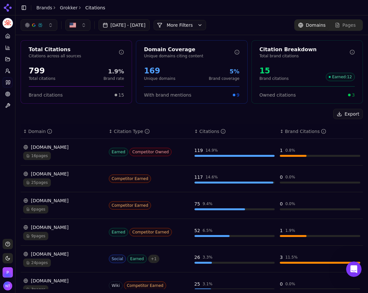
click at [186, 29] on button "More Filters" at bounding box center [180, 25] width 52 height 10
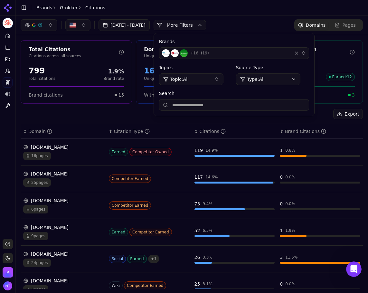
click at [289, 52] on div "+ 16 ( 19 )" at bounding box center [225, 53] width 127 height 8
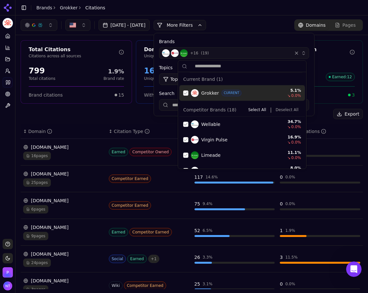
click at [186, 92] on div "Suggestions" at bounding box center [185, 92] width 5 height 5
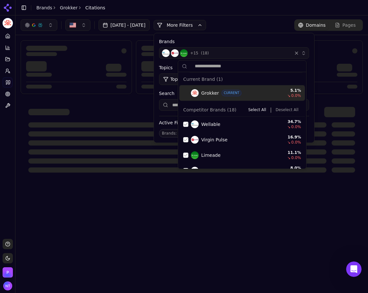
click at [291, 111] on button "Deselect All" at bounding box center [287, 110] width 28 height 8
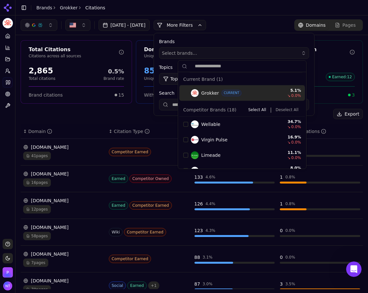
click at [205, 30] on div "[DATE] - [DATE] More More Filters Brands Select brands... Topics Topic: All Sou…" at bounding box center [113, 25] width 185 height 12
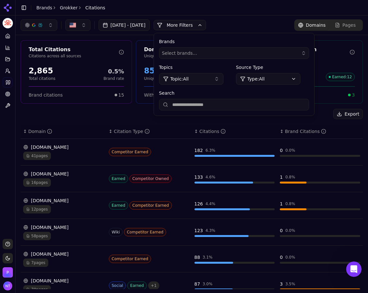
click at [206, 29] on button "More Filters" at bounding box center [180, 25] width 52 height 10
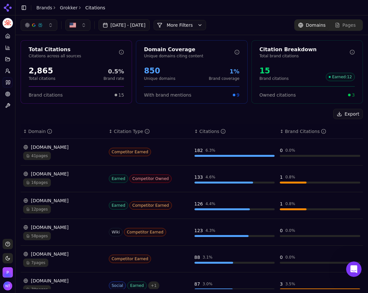
click at [6, 36] on icon at bounding box center [8, 36] width 4 height 4
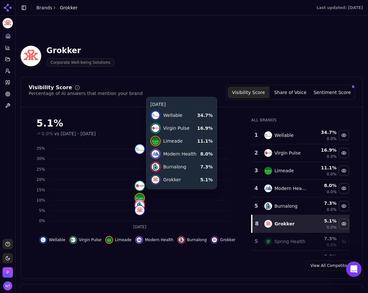
scroll to position [193, 0]
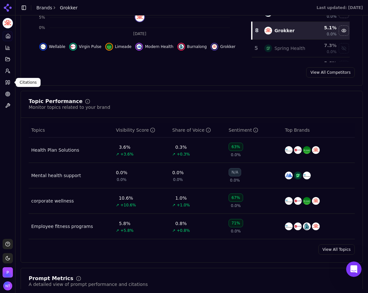
drag, startPoint x: 6, startPoint y: 83, endPoint x: 29, endPoint y: 87, distance: 23.4
click at [6, 83] on icon at bounding box center [7, 82] width 5 height 5
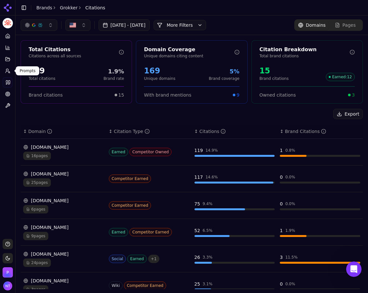
click at [8, 73] on icon at bounding box center [7, 70] width 5 height 5
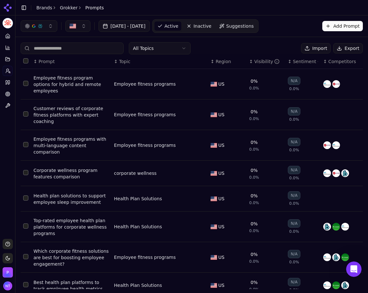
click at [357, 46] on button "Export" at bounding box center [348, 48] width 30 height 10
drag, startPoint x: 10, startPoint y: 5, endPoint x: 26, endPoint y: 18, distance: 21.3
click at [10, 5] on icon at bounding box center [8, 8] width 10 height 10
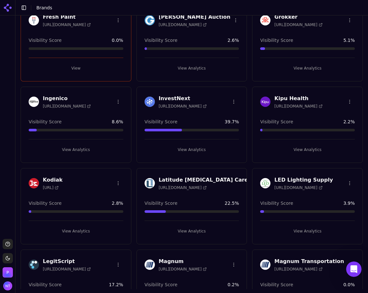
scroll to position [451, 0]
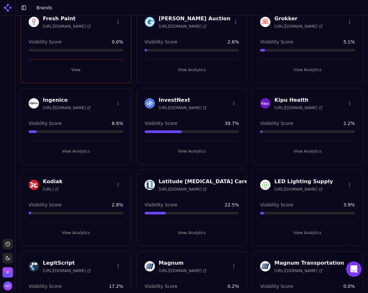
click at [307, 154] on button "View Analytics" at bounding box center [307, 151] width 95 height 10
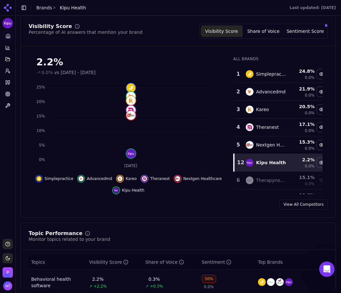
scroll to position [34, 0]
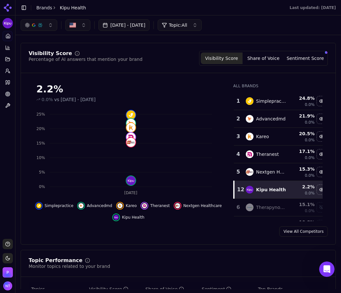
click at [269, 53] on button "Share of Voice" at bounding box center [264, 58] width 42 height 12
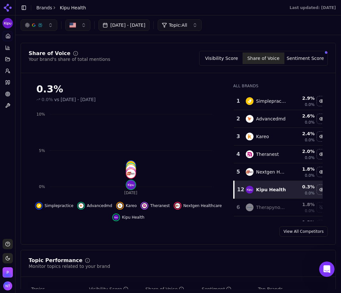
click at [300, 64] on button "Sentiment Score" at bounding box center [306, 58] width 42 height 12
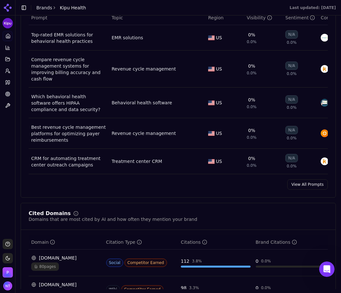
scroll to position [484, 0]
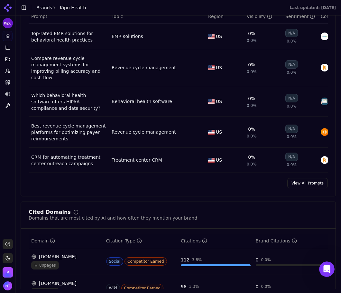
click at [305, 179] on link "View All Prompts" at bounding box center [307, 183] width 41 height 10
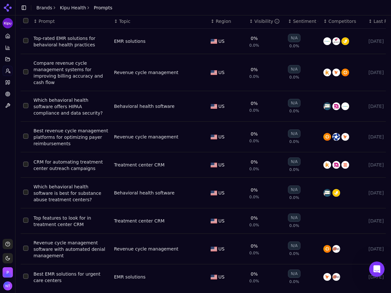
scroll to position [42, 0]
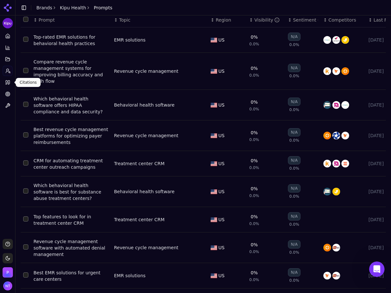
drag, startPoint x: 12, startPoint y: 85, endPoint x: 6, endPoint y: 83, distance: 6.0
click at [11, 83] on link "Citations" at bounding box center [8, 82] width 10 height 10
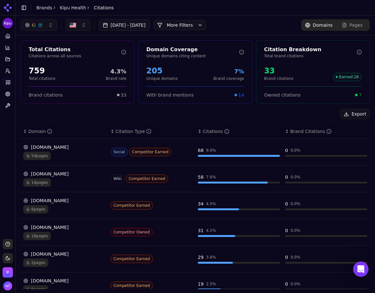
click at [108, 112] on div "Export" at bounding box center [195, 114] width 349 height 10
click at [202, 23] on button "More Filters" at bounding box center [180, 25] width 52 height 10
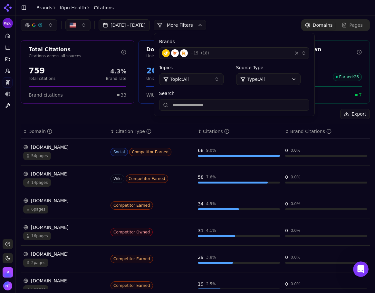
click at [225, 54] on div "+ 15 ( 18 )" at bounding box center [225, 53] width 127 height 8
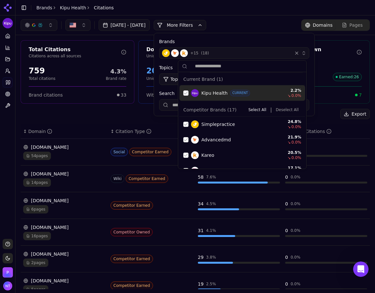
click at [185, 93] on div "Suggestions" at bounding box center [185, 92] width 5 height 5
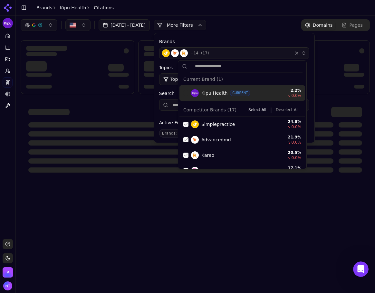
click at [283, 115] on div "Competitor Brands ( 17 ) Select All | Deselect All" at bounding box center [242, 109] width 126 height 13
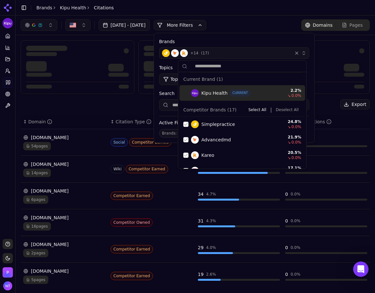
click at [285, 107] on button "Deselect All" at bounding box center [287, 110] width 28 height 8
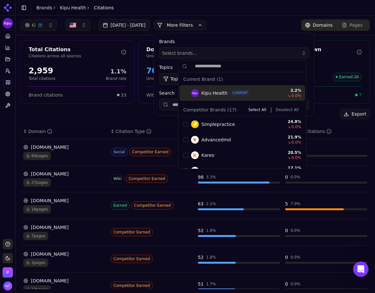
click at [257, 30] on div "[DATE] - [DATE] More More Filters Brands Select brands... Topics Topic: All Sou…" at bounding box center [195, 25] width 349 height 12
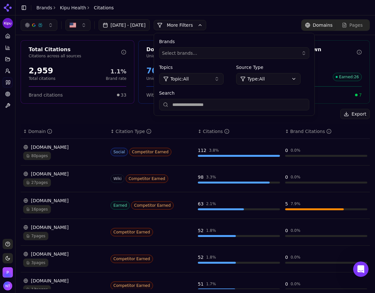
click at [263, 21] on div "[DATE] - [DATE] More More Filters Brands Select brands... Topics Topic: All Sou…" at bounding box center [195, 25] width 349 height 12
click at [311, 121] on div "Export ↕ Domain ↕ Citation Type ↕ Citations ↕ Brand Citations [DOMAIN_NAME] 80 …" at bounding box center [195, 265] width 349 height 313
click at [192, 26] on button "More Filters" at bounding box center [180, 25] width 52 height 10
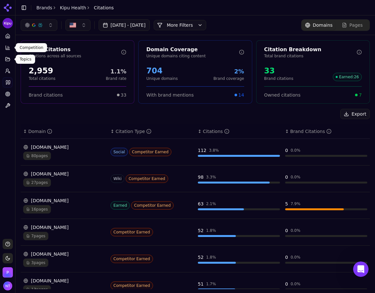
click at [5, 62] on button "Topics" at bounding box center [8, 59] width 10 height 10
click at [7, 75] on link "Prompts" at bounding box center [8, 71] width 10 height 10
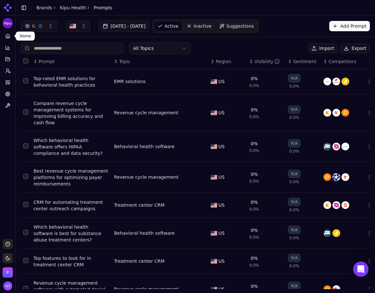
click at [8, 37] on icon at bounding box center [7, 35] width 5 height 5
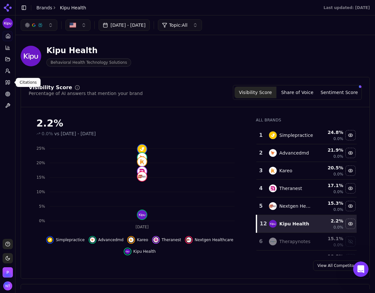
drag, startPoint x: 7, startPoint y: 83, endPoint x: 117, endPoint y: 91, distance: 110.4
click at [7, 83] on icon at bounding box center [7, 82] width 2 height 4
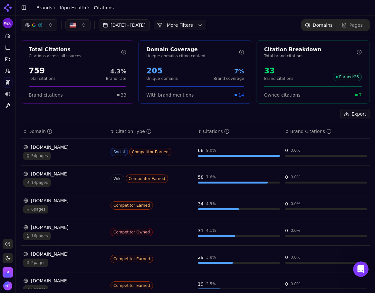
click at [185, 22] on button "More Filters" at bounding box center [180, 25] width 52 height 10
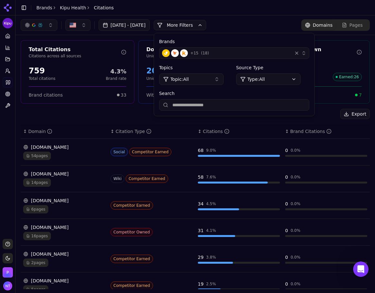
click at [304, 57] on button "+ 15 ( 18 )" at bounding box center [234, 53] width 150 height 12
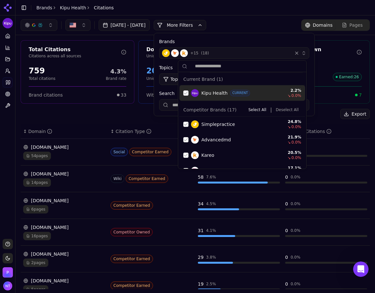
click at [309, 53] on button "+ 15 ( 18 )" at bounding box center [234, 53] width 150 height 12
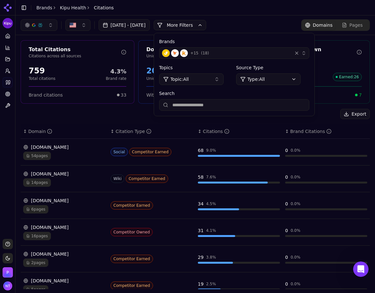
click at [309, 53] on button "+ 15 ( 18 )" at bounding box center [234, 53] width 150 height 12
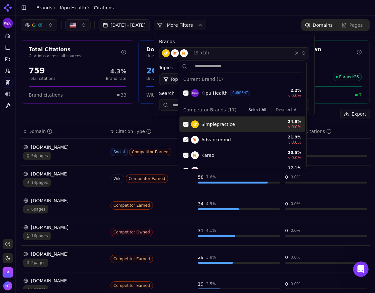
click at [277, 111] on button "Deselect All" at bounding box center [287, 110] width 28 height 8
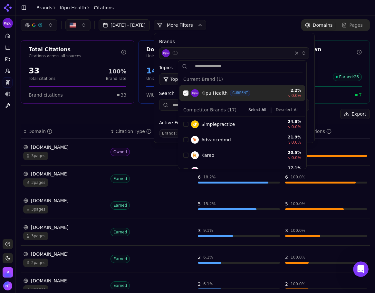
click at [184, 92] on div "Suggestions" at bounding box center [185, 92] width 5 height 5
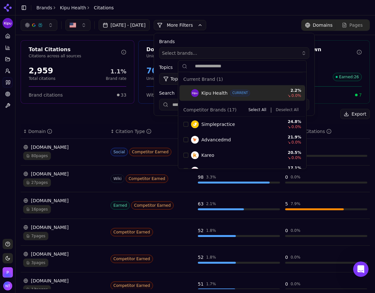
click at [242, 20] on div "[DATE] - [DATE] More More Filters Brands Select brands... Topics Topic: All Sou…" at bounding box center [195, 25] width 349 height 12
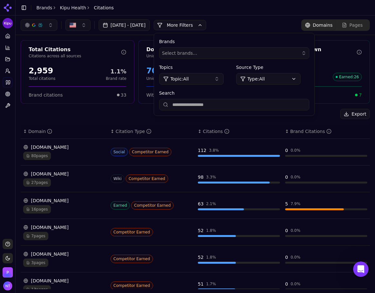
click at [202, 23] on button "More Filters" at bounding box center [180, 25] width 52 height 10
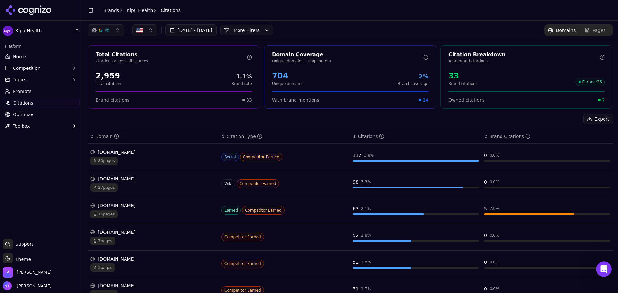
click at [45, 89] on link "Prompts" at bounding box center [41, 91] width 77 height 10
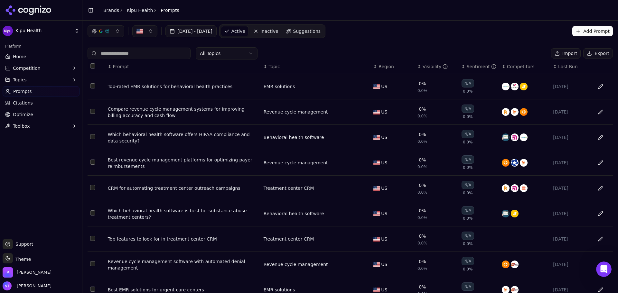
click at [592, 53] on button "Export" at bounding box center [598, 53] width 30 height 10
click at [424, 5] on header "Toggle Sidebar Brands Kipu Health Prompts" at bounding box center [350, 10] width 536 height 21
